Goal: Task Accomplishment & Management: Manage account settings

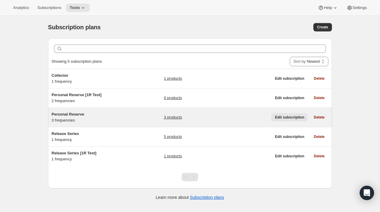
click at [281, 119] on span "Edit subscription" at bounding box center [289, 117] width 29 height 5
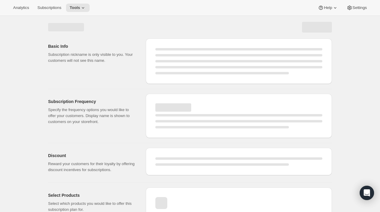
select select "WEEK"
select select "MONTH"
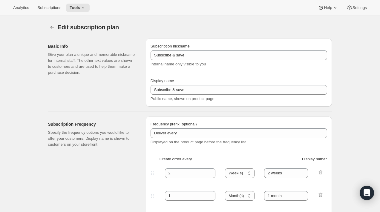
type input "Personal Reserve"
type input "1"
select select "MONTH"
type input "1 month"
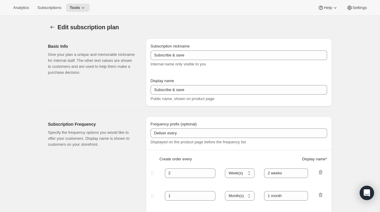
type input "2"
type input "2 Months"
type input "Choose which wines you’d like, how many bottles you’d like of each, and how oft…"
select select "MONTH"
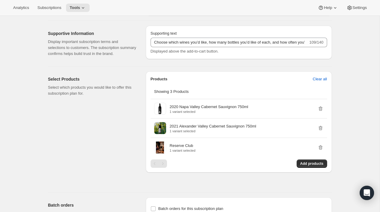
scroll to position [340, 0]
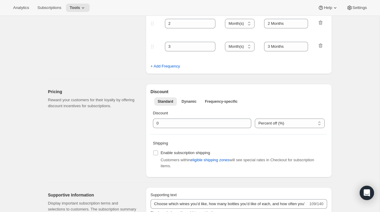
scroll to position [0, 0]
